Goal: Task Accomplishment & Management: Use online tool/utility

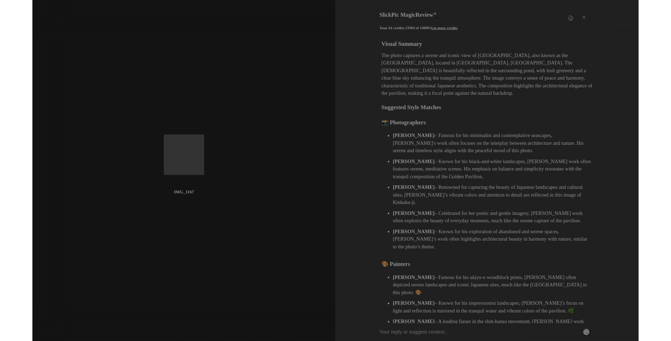
scroll to position [124, 0]
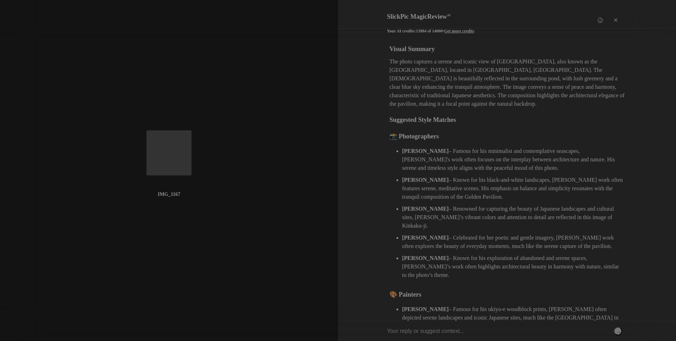
click at [616, 14] on div "×" at bounding box center [615, 20] width 21 height 14
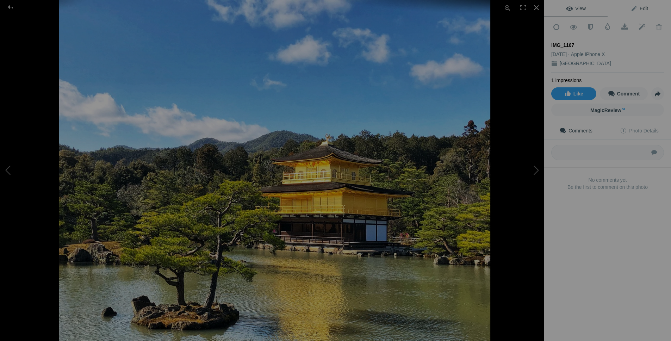
click at [644, 9] on link "Edit" at bounding box center [639, 8] width 63 height 17
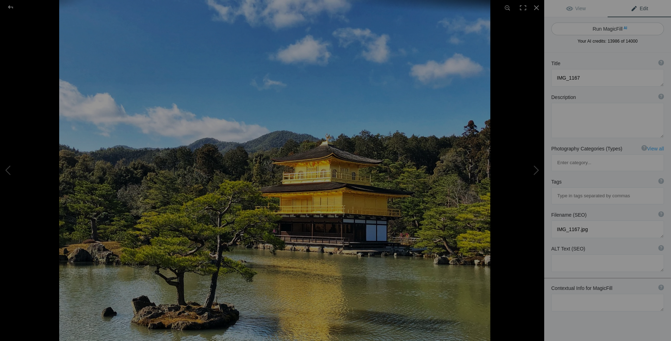
click at [609, 27] on button "Run MagicFill AI" at bounding box center [607, 29] width 113 height 13
type textarea "Kinkaku-ji: The Golden Pavilion Reflected in Tranquil Waters"
type textarea "Discover the stunning beauty of Kinkaku-ji, also known as the Golden Pavilion, …"
type textarea "kinkaku-ji-golden-pavilion-kyoto.jpg"
type textarea "A view of Kinkaku-ji, the Golden Pavilion, surrounded by lush greenery and refl…"
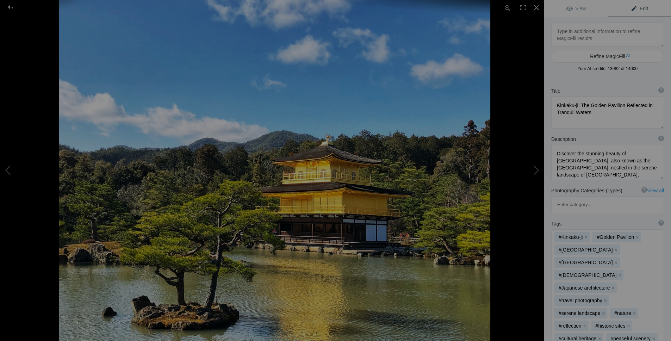
drag, startPoint x: 656, startPoint y: 113, endPoint x: 660, endPoint y: 127, distance: 15.0
click at [660, 127] on div "Title ? Photo title is one of the highest used Search Engine ranking criteria a…" at bounding box center [607, 108] width 127 height 48
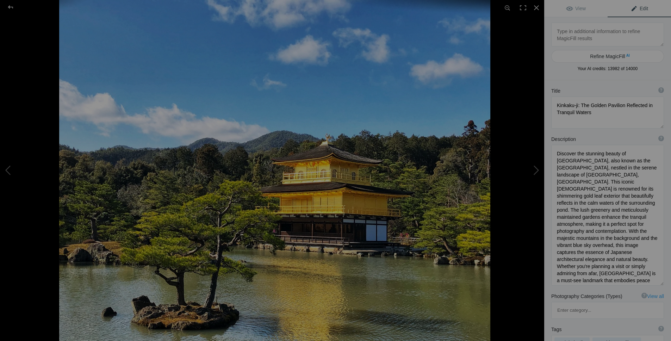
drag, startPoint x: 657, startPoint y: 176, endPoint x: 673, endPoint y: 281, distance: 106.2
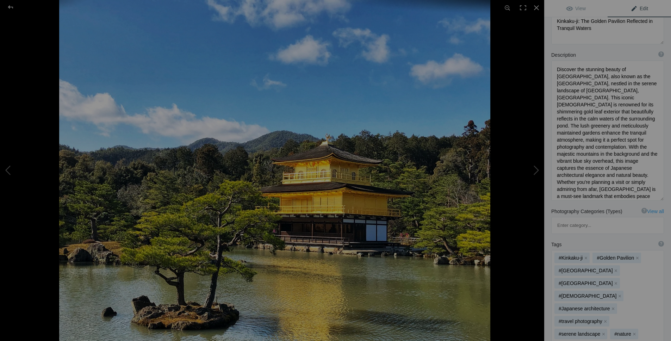
scroll to position [256, 0]
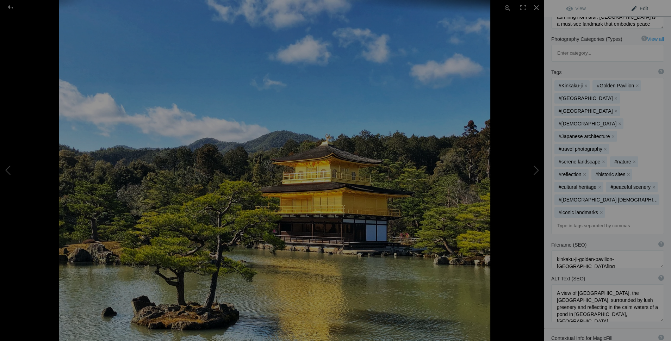
drag, startPoint x: 656, startPoint y: 254, endPoint x: 658, endPoint y: 274, distance: 20.2
click at [658, 284] on textarea at bounding box center [607, 303] width 113 height 38
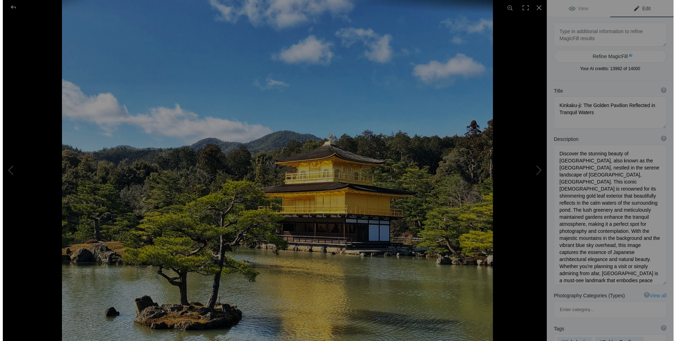
scroll to position [0, 0]
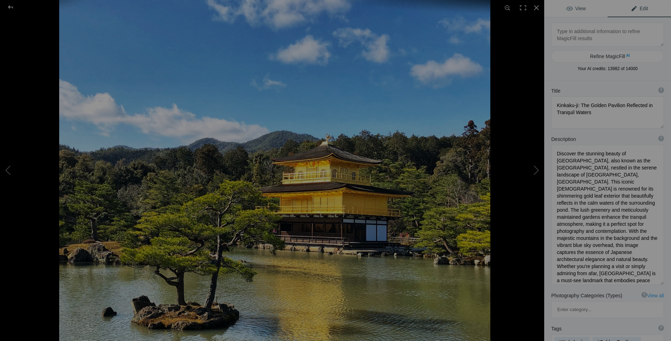
click at [576, 4] on link "View" at bounding box center [575, 8] width 63 height 17
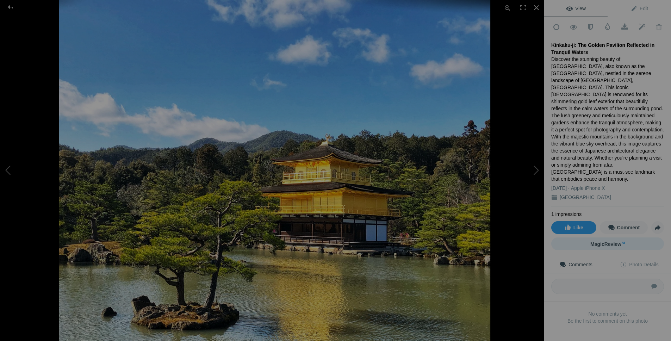
click at [607, 241] on span "MagicReview AI" at bounding box center [607, 244] width 35 height 6
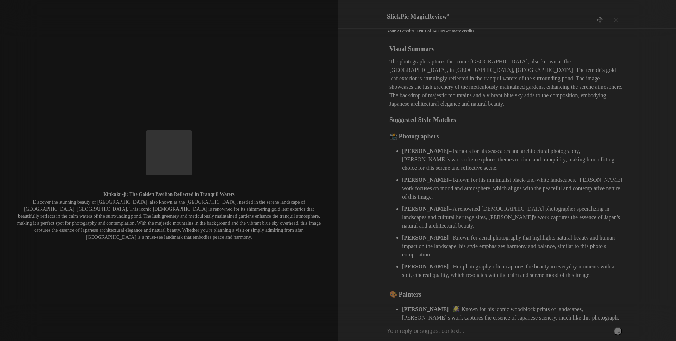
click at [615, 14] on div "×" at bounding box center [615, 20] width 21 height 14
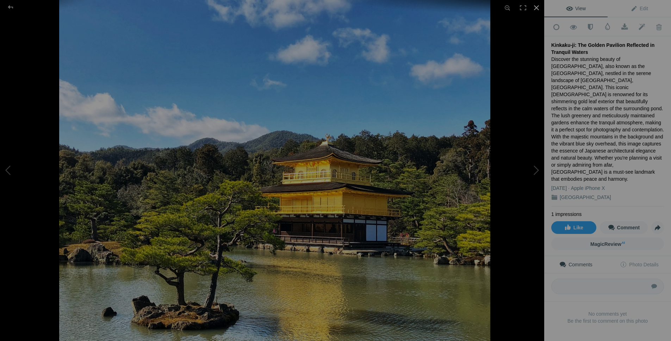
click at [539, 7] on div at bounding box center [536, 7] width 15 height 15
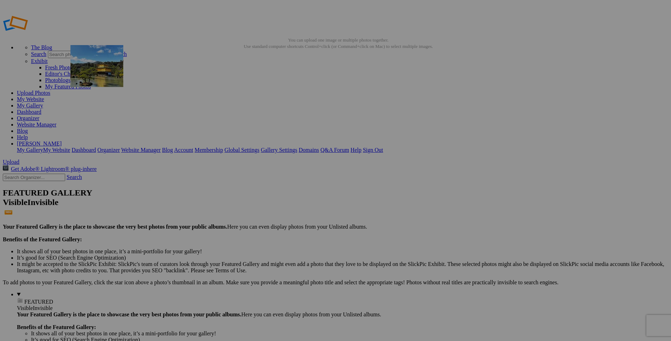
drag, startPoint x: 383, startPoint y: 262, endPoint x: 172, endPoint y: 96, distance: 269.1
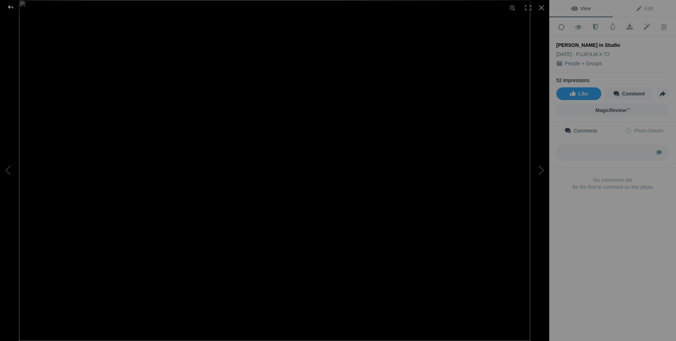
click at [8, 5] on div at bounding box center [10, 7] width 25 height 14
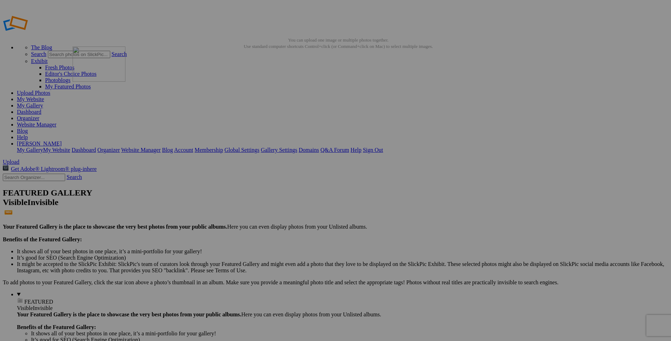
drag, startPoint x: 457, startPoint y: 200, endPoint x: 174, endPoint y: 97, distance: 301.4
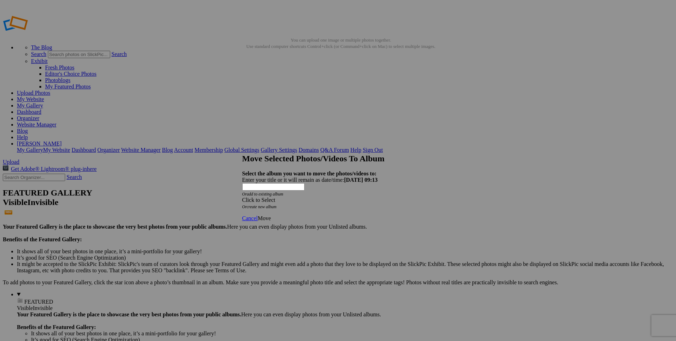
click at [331, 197] on div "Click to Select" at bounding box center [335, 200] width 187 height 6
click at [279, 207] on link "Playtime" at bounding box center [282, 204] width 20 height 6
click at [286, 226] on link "Critters" at bounding box center [294, 229] width 17 height 6
click at [271, 215] on span "Move" at bounding box center [264, 218] width 13 height 6
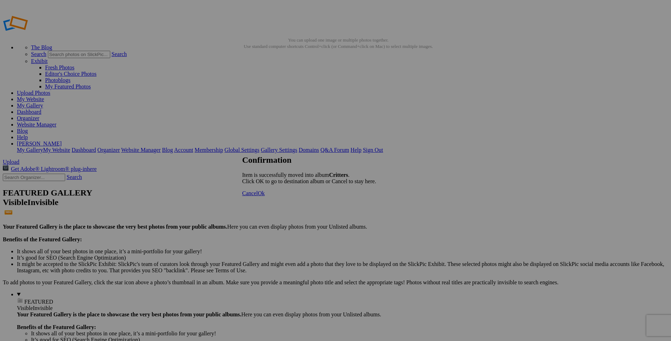
click at [265, 196] on span "Ok" at bounding box center [261, 193] width 7 height 6
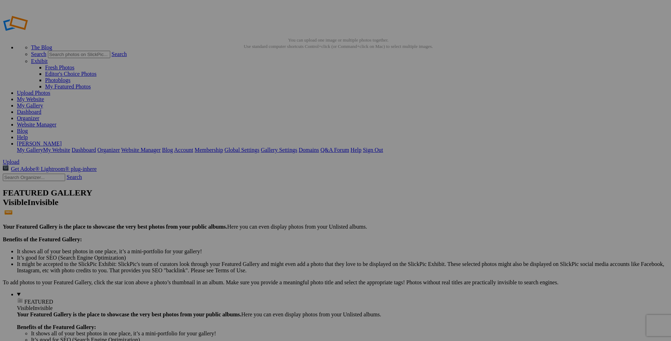
drag, startPoint x: 386, startPoint y: 267, endPoint x: 170, endPoint y: 88, distance: 280.5
drag, startPoint x: 398, startPoint y: 286, endPoint x: 234, endPoint y: 91, distance: 254.5
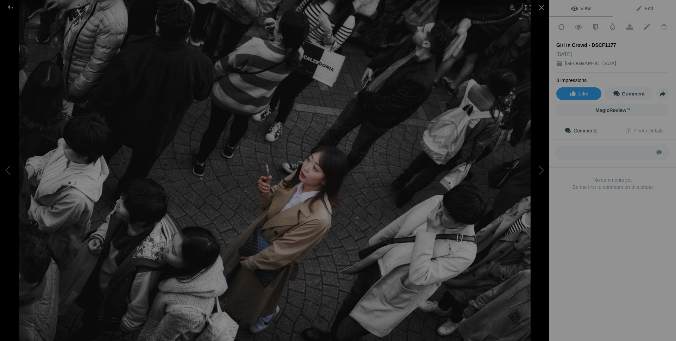
click at [644, 10] on span "Edit" at bounding box center [645, 9] width 18 height 6
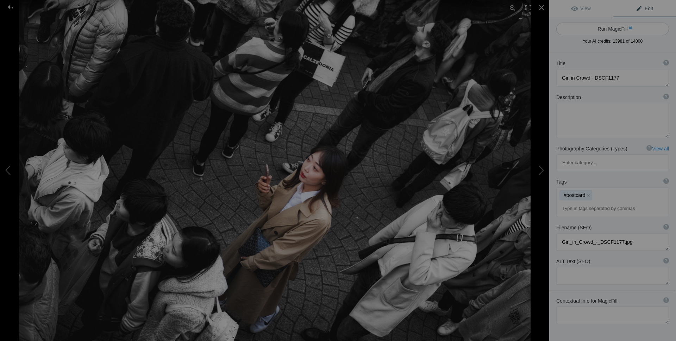
click at [621, 30] on button "Run MagicFill AI" at bounding box center [613, 29] width 113 height 13
type textarea "Young Woman Standing Out in a Crowded Street"
type textarea "This striking photograph captures a young woman in a beige coat, standing amids…"
type textarea "young-woman-crowd-street.jpg"
type textarea "A young woman in a beige coat stands out in a crowded street, surrounded by peo…"
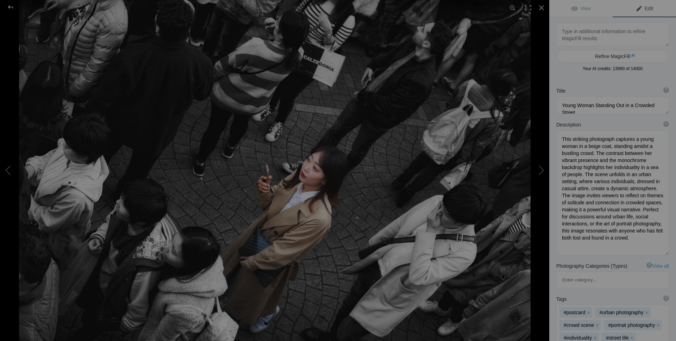
drag, startPoint x: 661, startPoint y: 162, endPoint x: 665, endPoint y: 252, distance: 89.9
click at [665, 252] on div "Description ? By adding more context around images, results can become much mor…" at bounding box center [612, 188] width 127 height 141
click at [583, 32] on textarea at bounding box center [613, 35] width 113 height 24
type textarea "Tokyo Japan"
click at [641, 52] on button "Refine MagicFill AI" at bounding box center [613, 56] width 113 height 13
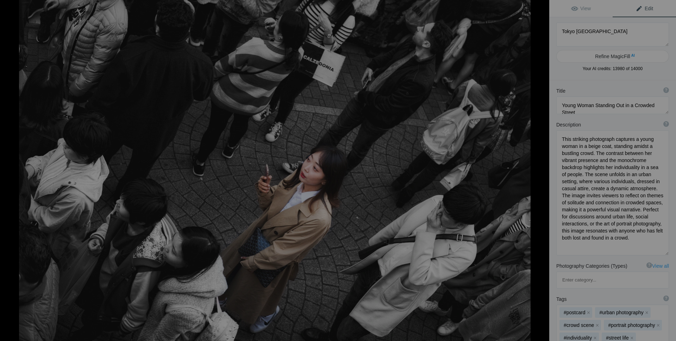
type textarea "Young Woman Standing Out in a Crowded Tokyo Street"
type textarea "This captivating photograph showcases a young woman in a beige coat, standing o…"
type textarea "young-woman-tokyo-crowd.jpg"
type textarea "A young woman in a beige coat stands out in a crowded street in Tokyo, Japan, s…"
click at [583, 9] on span "View" at bounding box center [581, 9] width 20 height 6
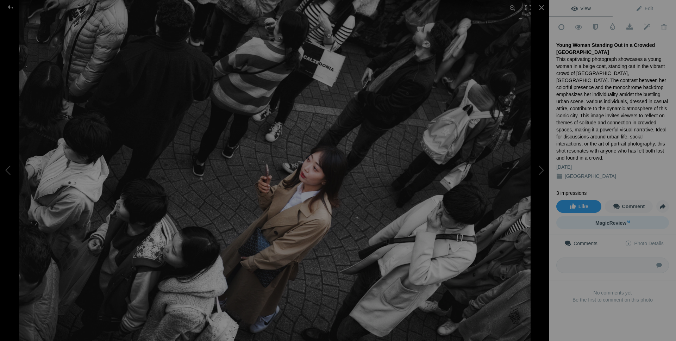
click at [627, 218] on sup "AI" at bounding box center [628, 221] width 3 height 7
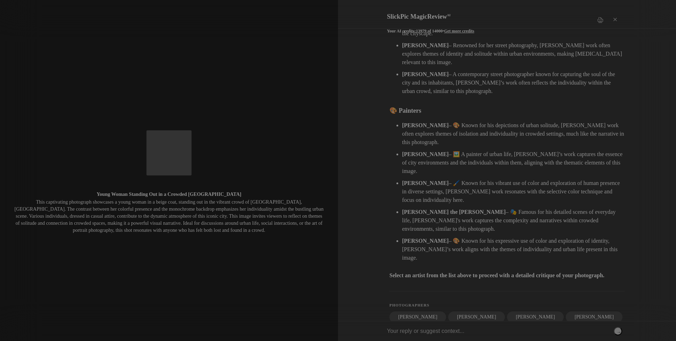
scroll to position [212, 0]
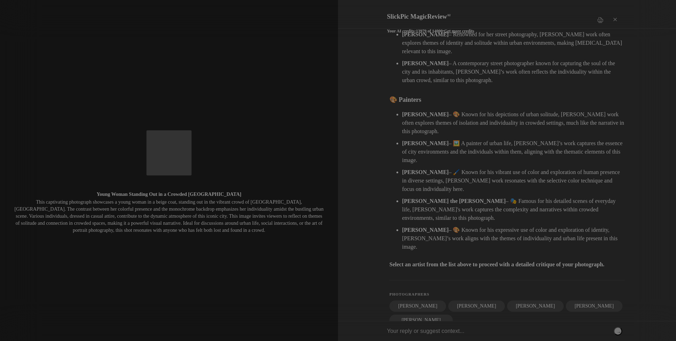
click at [410, 331] on input "text" at bounding box center [504, 331] width 235 height 20
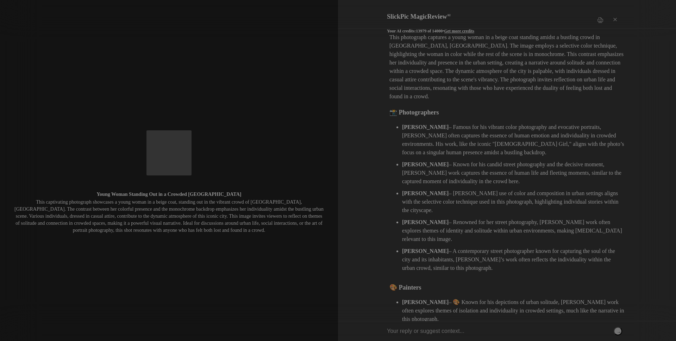
scroll to position [0, 0]
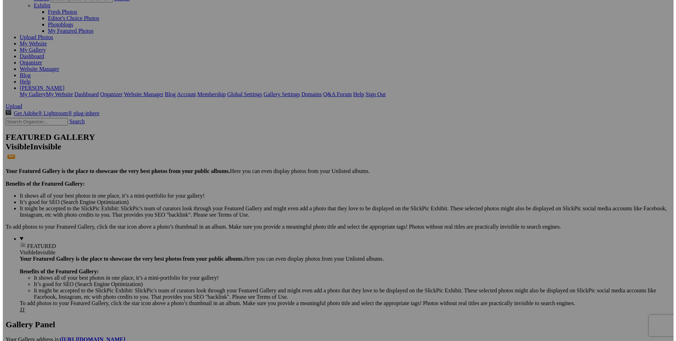
scroll to position [6, 0]
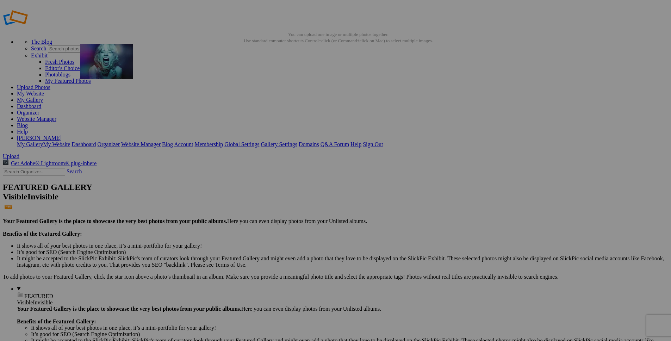
drag, startPoint x: 568, startPoint y: 103, endPoint x: 181, endPoint y: 95, distance: 386.5
drag, startPoint x: 330, startPoint y: 282, endPoint x: 245, endPoint y: 99, distance: 201.6
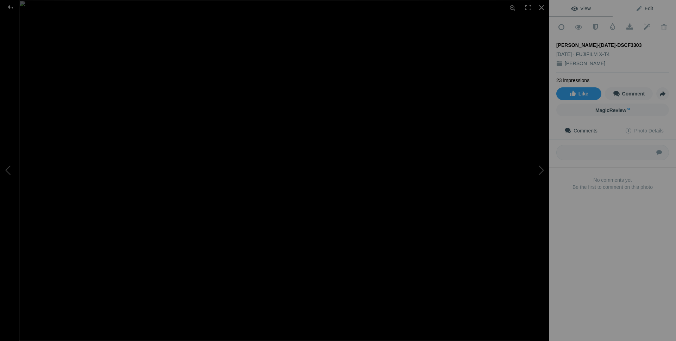
click at [643, 7] on span "Edit" at bounding box center [645, 9] width 18 height 6
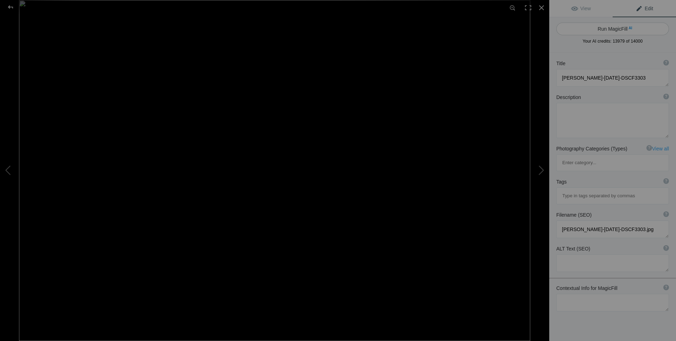
click at [618, 29] on button "Run MagicFill AI" at bounding box center [613, 29] width 113 height 13
type textarea "Emotional Portrait of a Woman Expressing Raw Emotion"
type textarea "This striking portrait captures a woman in a moment of intense emotion, showcas…"
type textarea "emotional-portrait-woman-screaming.jpg"
type textarea "A woman screaming in an emotional portrait, showcasing intense feelings with dr…"
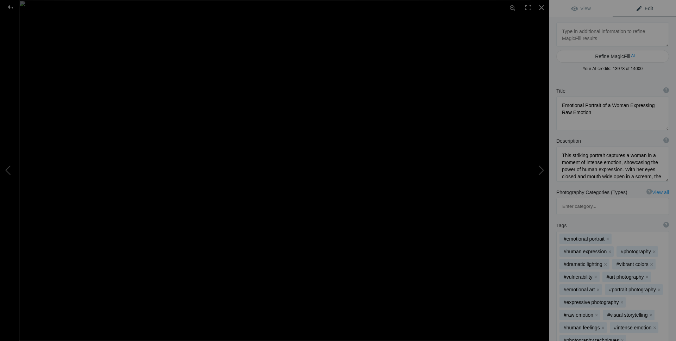
drag, startPoint x: 661, startPoint y: 111, endPoint x: 662, endPoint y: 128, distance: 16.2
click at [662, 128] on textarea at bounding box center [613, 114] width 113 height 34
click at [587, 9] on span "View" at bounding box center [581, 9] width 20 height 6
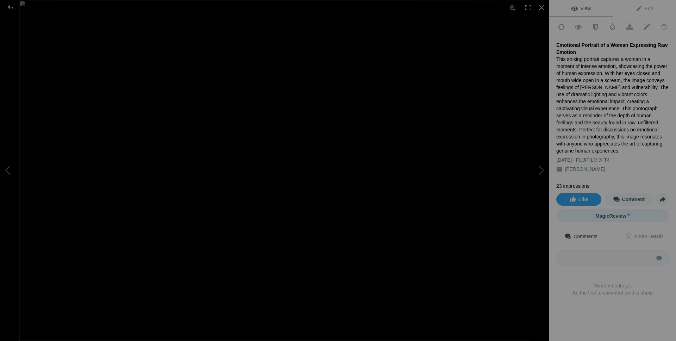
click at [609, 213] on span "MagicReview AI" at bounding box center [613, 216] width 35 height 6
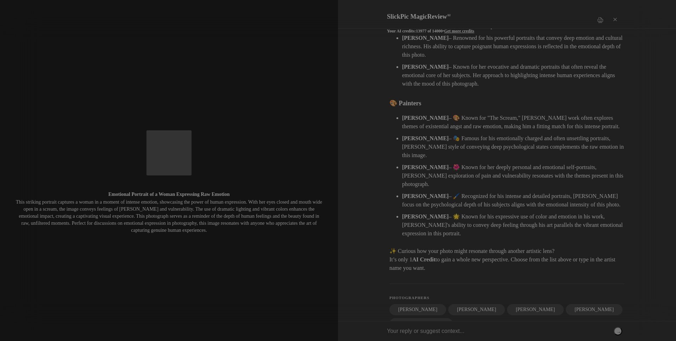
scroll to position [198, 0]
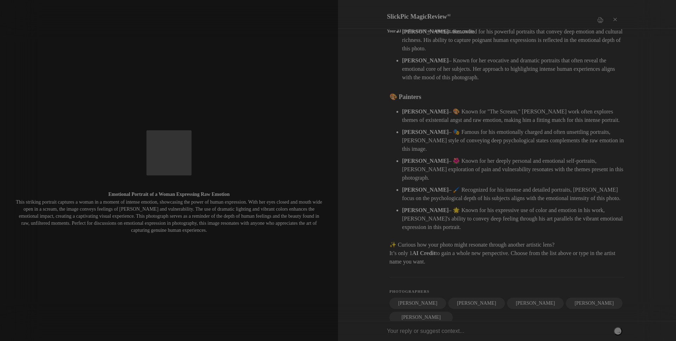
click at [425, 334] on input "text" at bounding box center [504, 331] width 235 height 20
type input "scott kelby"
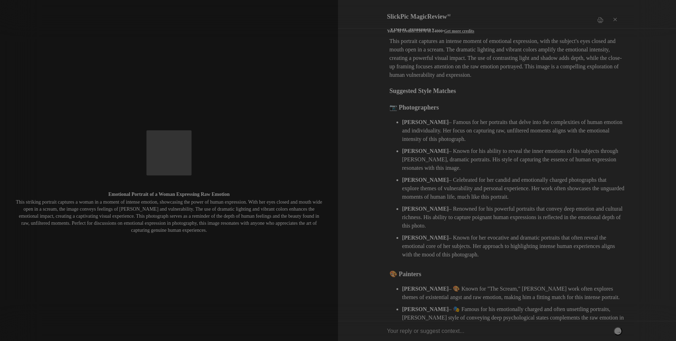
scroll to position [0, 0]
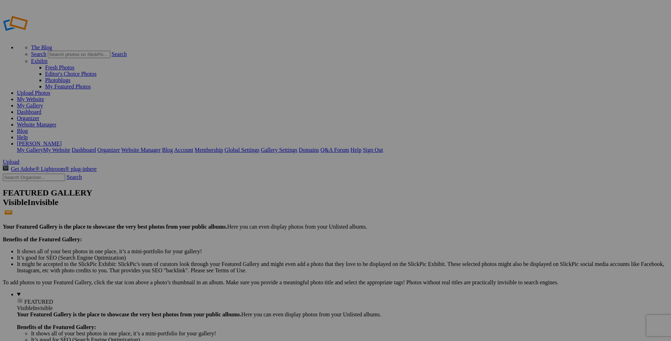
scroll to position [6, 0]
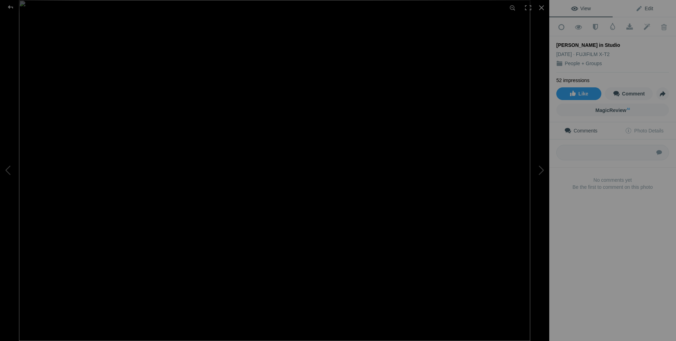
click at [644, 8] on span "Edit" at bounding box center [645, 9] width 18 height 6
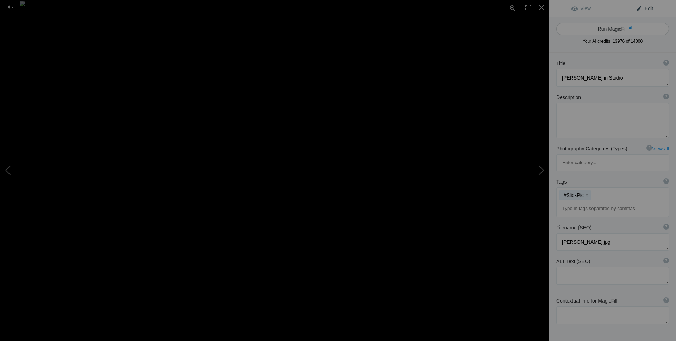
click at [629, 29] on span "AI" at bounding box center [631, 27] width 4 height 5
type textarea "Stylish Portrait of a Man with Umbrella in Studio"
type textarea "This striking studio portrait features a man confidently posing with a maroon u…"
type textarea "stylish-portrait-man-umbrella-studio.jpg"
type textarea "A man in a blue shirt and gray trousers poses with a maroon umbrella and a mask…"
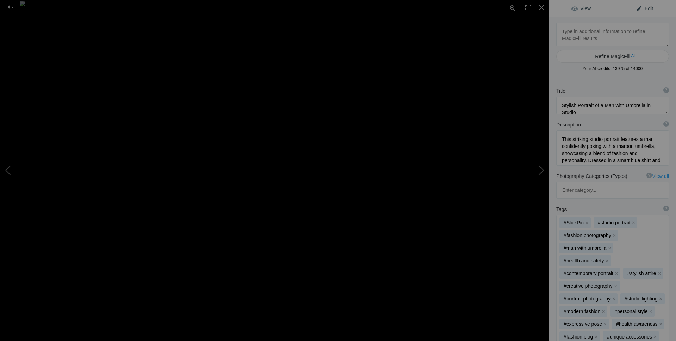
click at [578, 9] on span "View" at bounding box center [581, 9] width 20 height 6
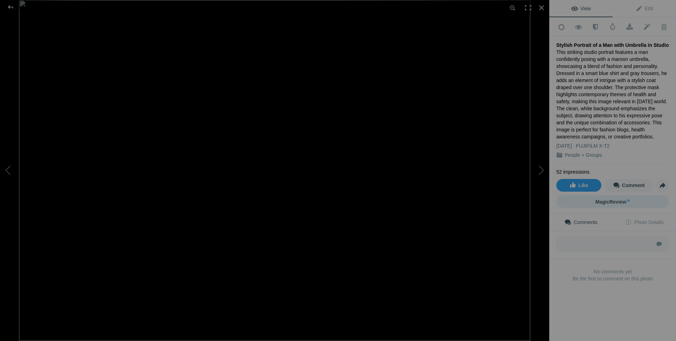
click at [614, 199] on span "MagicReview AI" at bounding box center [613, 202] width 35 height 6
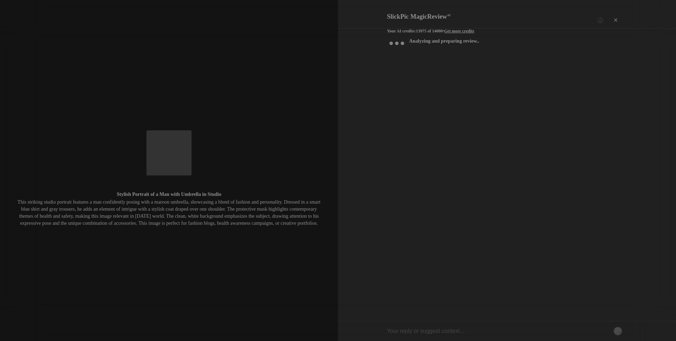
click at [614, 14] on div "×" at bounding box center [615, 20] width 21 height 14
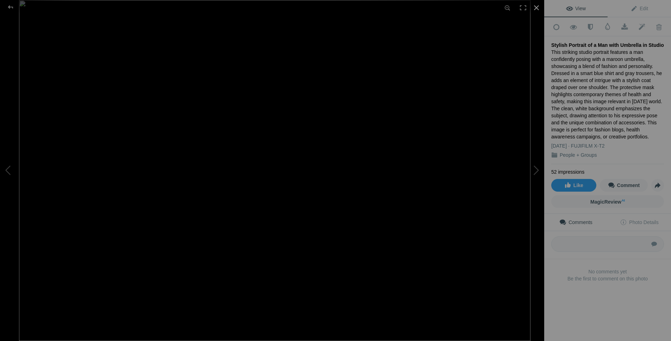
click at [535, 7] on div at bounding box center [536, 7] width 15 height 15
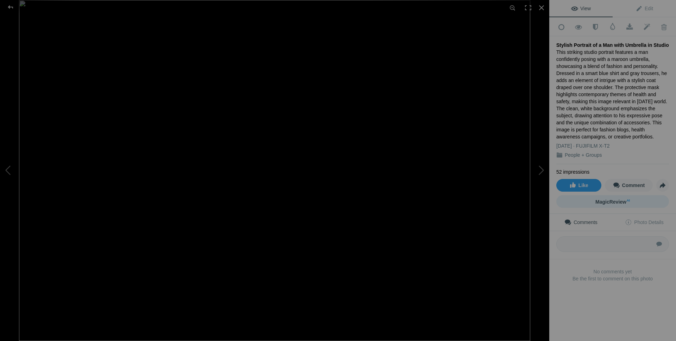
click at [619, 199] on span "MagicReview AI" at bounding box center [613, 202] width 35 height 6
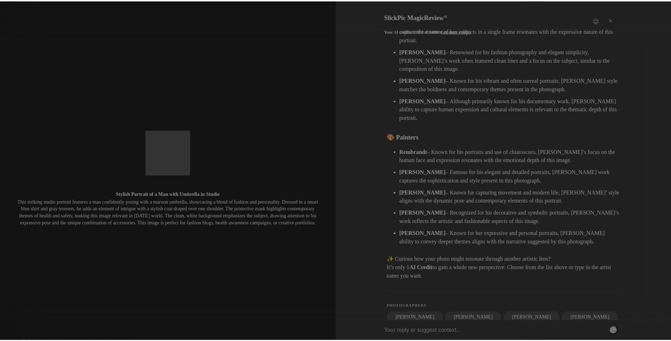
scroll to position [172, 0]
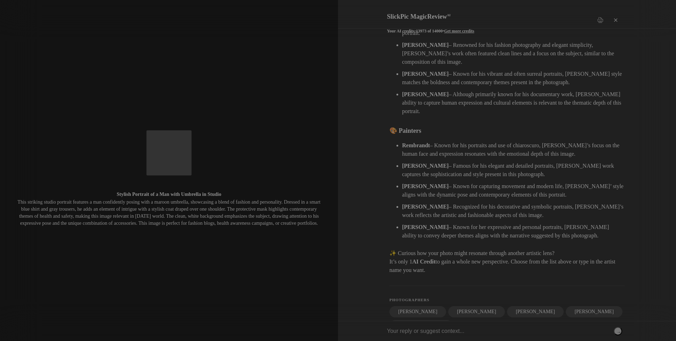
click at [615, 14] on div "×" at bounding box center [615, 20] width 21 height 14
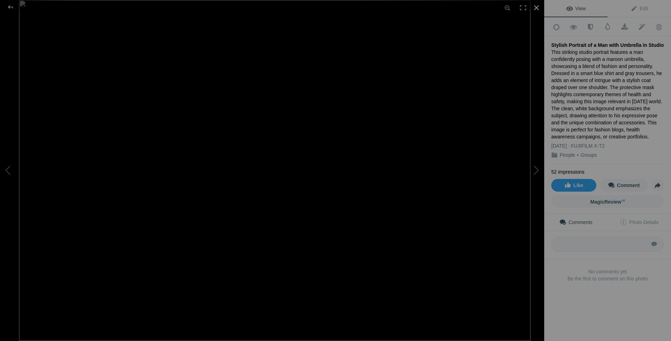
click at [535, 8] on div at bounding box center [536, 7] width 15 height 15
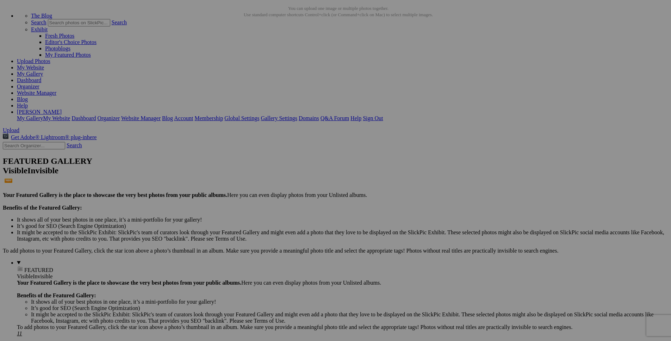
scroll to position [0, 0]
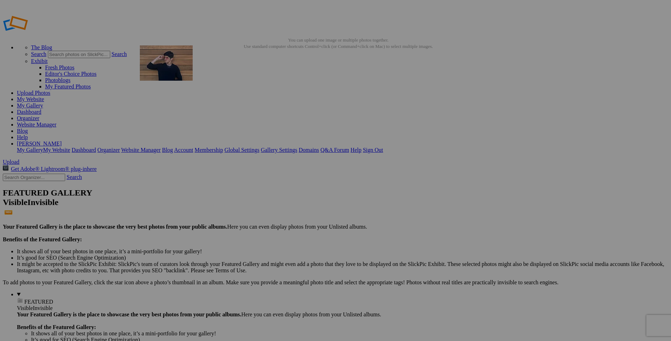
drag, startPoint x: 387, startPoint y: 110, endPoint x: 241, endPoint y: 96, distance: 146.5
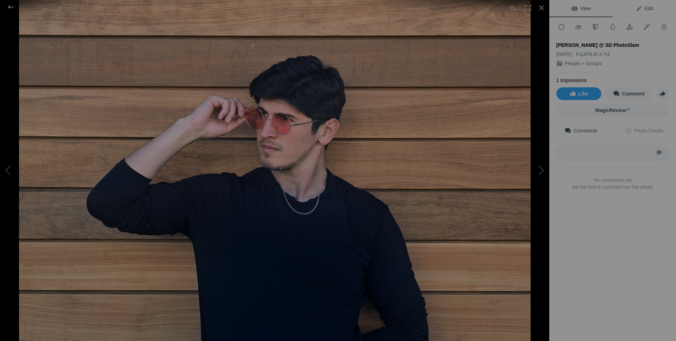
click at [639, 7] on span "Edit" at bounding box center [645, 9] width 18 height 6
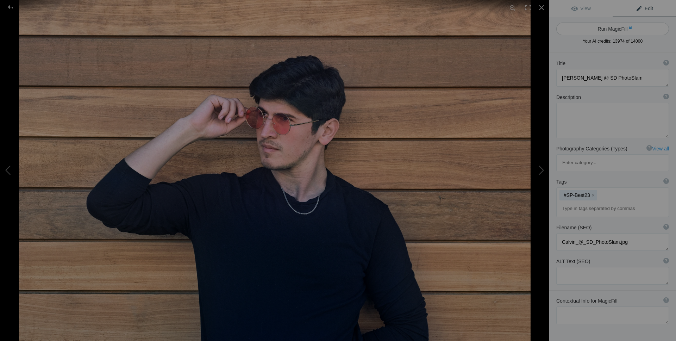
click at [615, 27] on button "Run MagicFill AI" at bounding box center [613, 29] width 113 height 13
type textarea "Stylish Portrait of a Young Man with Sunglasses Against a Wooden Background"
type textarea "This striking portrait captures a young man confidently posing against a backdr…"
type textarea "stylish-young-man-sunglasses-wood-background.jpg"
type textarea "A young man wearing sunglasses poses confidently against a wooden wall, showcas…"
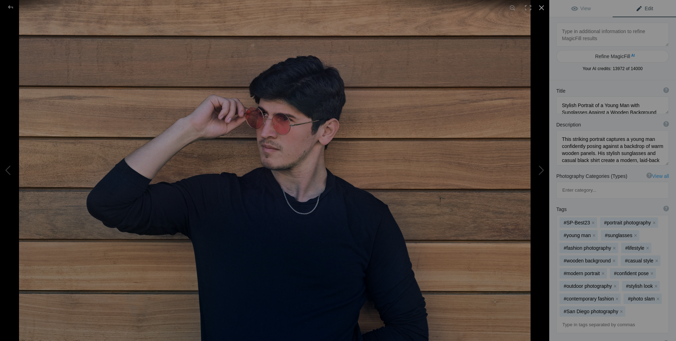
click at [542, 9] on div at bounding box center [541, 7] width 15 height 15
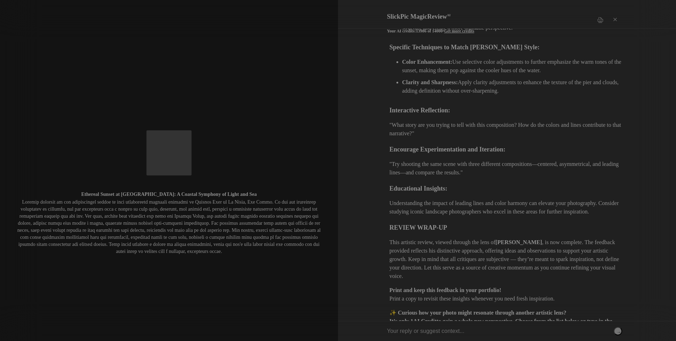
scroll to position [673, 0]
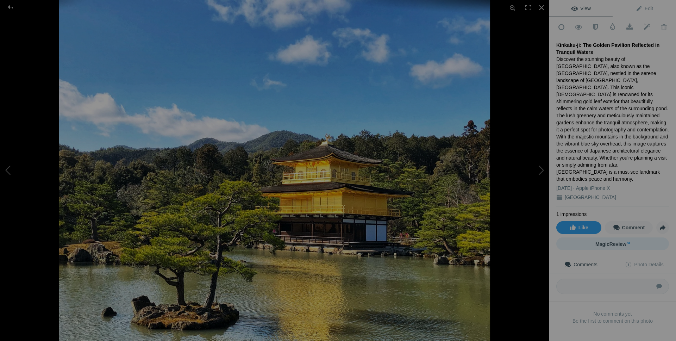
click at [639, 237] on link "MagicReview AI" at bounding box center [613, 243] width 113 height 13
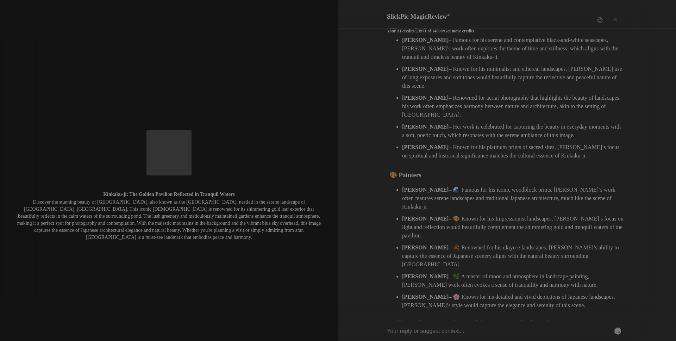
scroll to position [113, 0]
click at [444, 329] on input "text" at bounding box center [504, 331] width 235 height 20
type input "[PERSON_NAME]"
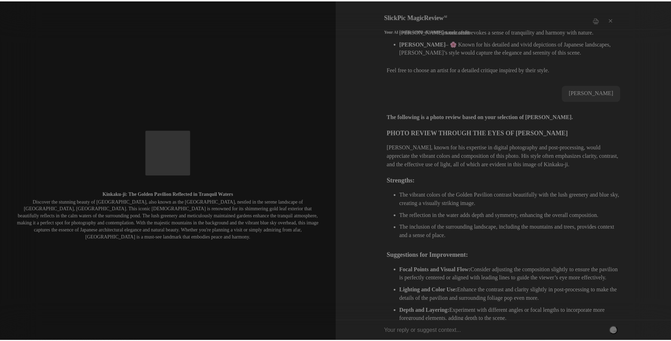
scroll to position [363, 0]
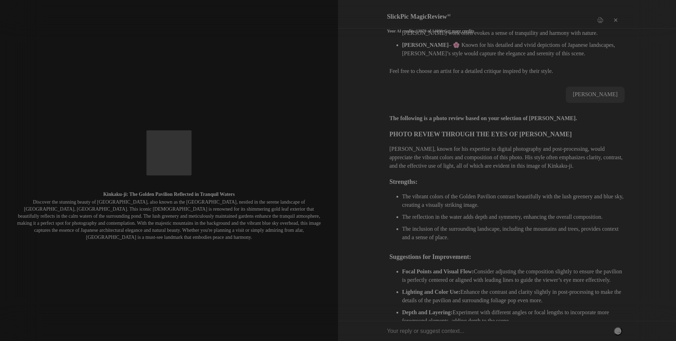
click at [615, 14] on div "×" at bounding box center [615, 20] width 21 height 14
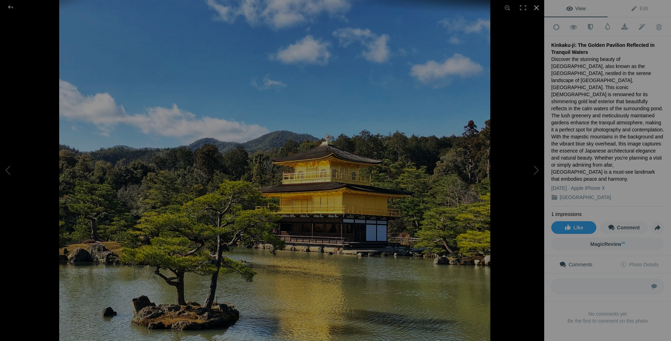
click at [535, 8] on div at bounding box center [536, 7] width 15 height 15
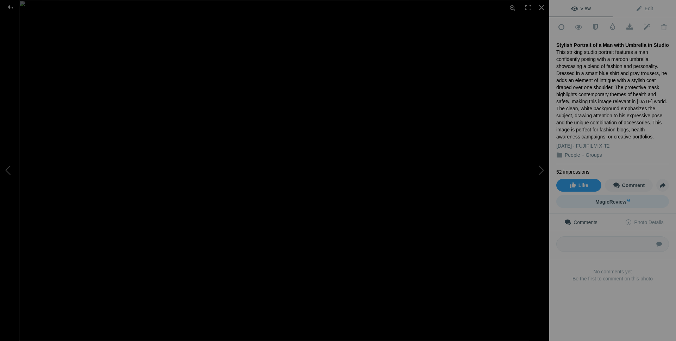
click at [631, 197] on link "MagicReview AI" at bounding box center [613, 201] width 113 height 13
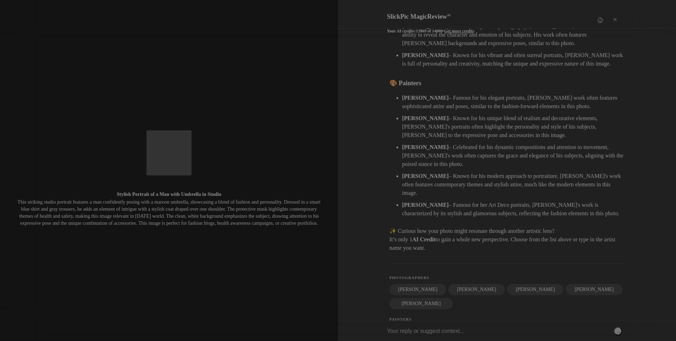
scroll to position [212, 0]
click at [432, 331] on input "text" at bounding box center [504, 331] width 235 height 20
click at [417, 284] on div "Annie Leibovitz" at bounding box center [418, 289] width 57 height 11
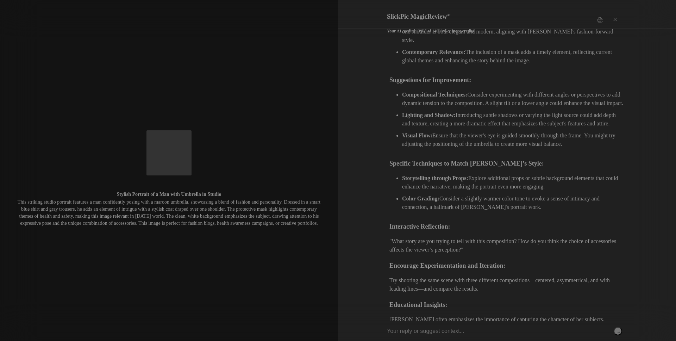
scroll to position [583, 0]
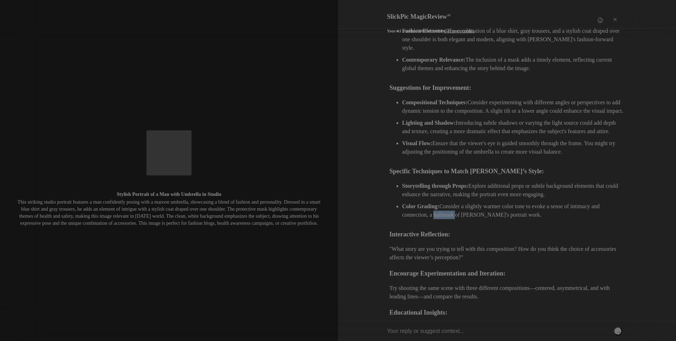
drag, startPoint x: 431, startPoint y: 182, endPoint x: 452, endPoint y: 181, distance: 20.8
click at [452, 202] on li "Color Grading: Consider a slightly warmer color tone to evoke a sense of intima…" at bounding box center [513, 212] width 223 height 20
click at [516, 230] on h4 "Interactive Reflection:" at bounding box center [507, 235] width 235 height 10
